Goal: Task Accomplishment & Management: Use online tool/utility

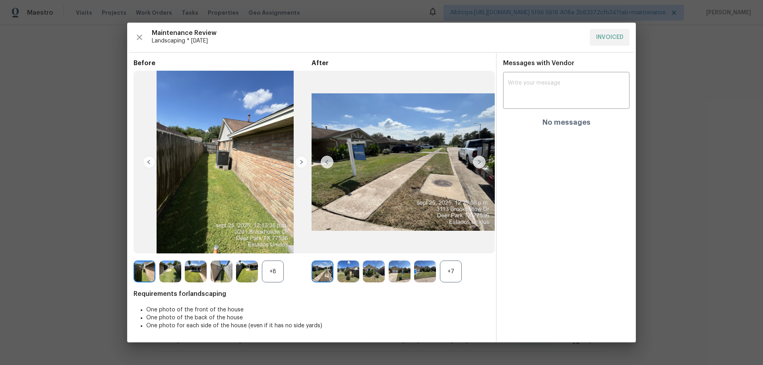
scroll to position [41, 0]
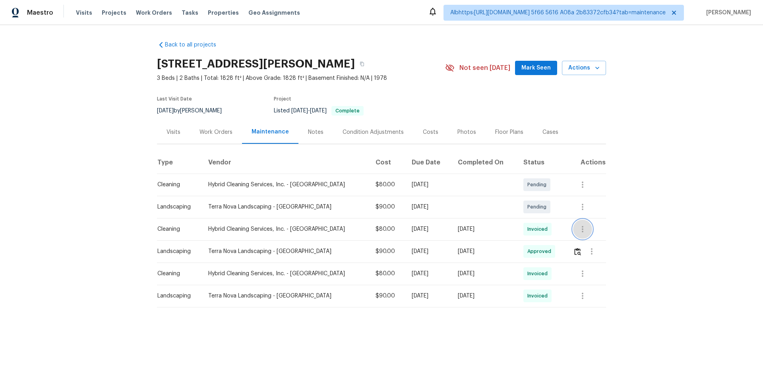
click at [582, 233] on icon "button" at bounding box center [583, 230] width 10 height 10
click at [582, 244] on li "View details" at bounding box center [596, 242] width 56 height 13
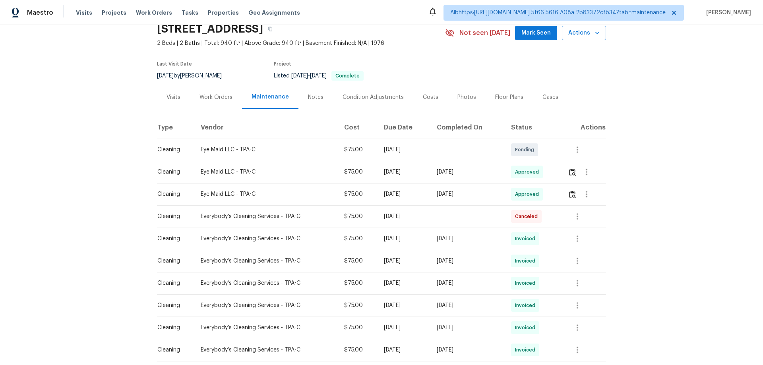
scroll to position [79, 0]
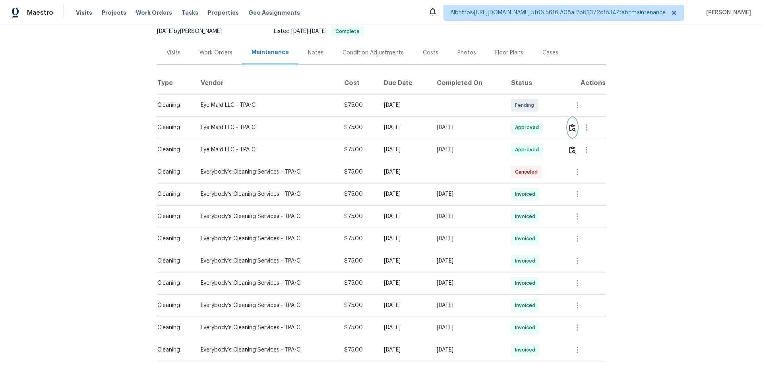
click at [571, 130] on img "button" at bounding box center [572, 128] width 7 height 8
